Goal: Task Accomplishment & Management: Manage account settings

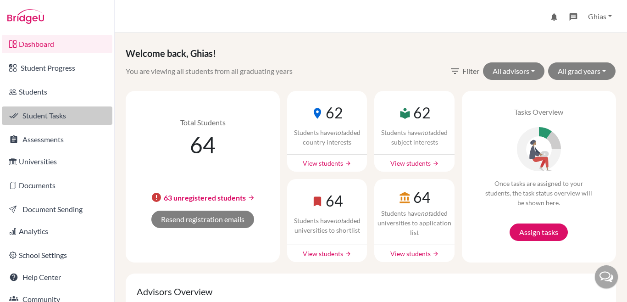
click at [47, 118] on link "Student Tasks" at bounding box center [57, 115] width 111 height 18
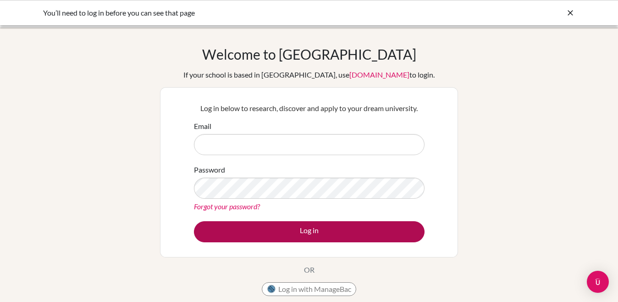
type input "ghias.sabir@kgsfsd.edu.pk"
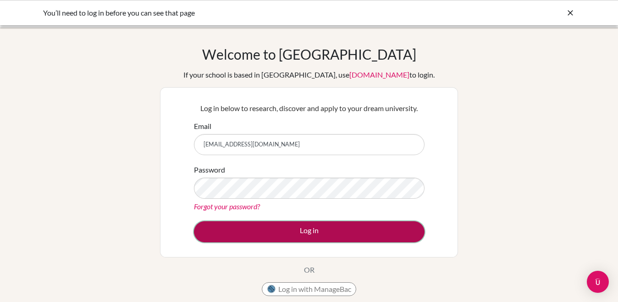
click at [318, 229] on button "Log in" at bounding box center [309, 231] width 231 height 21
